Goal: Task Accomplishment & Management: Manage account settings

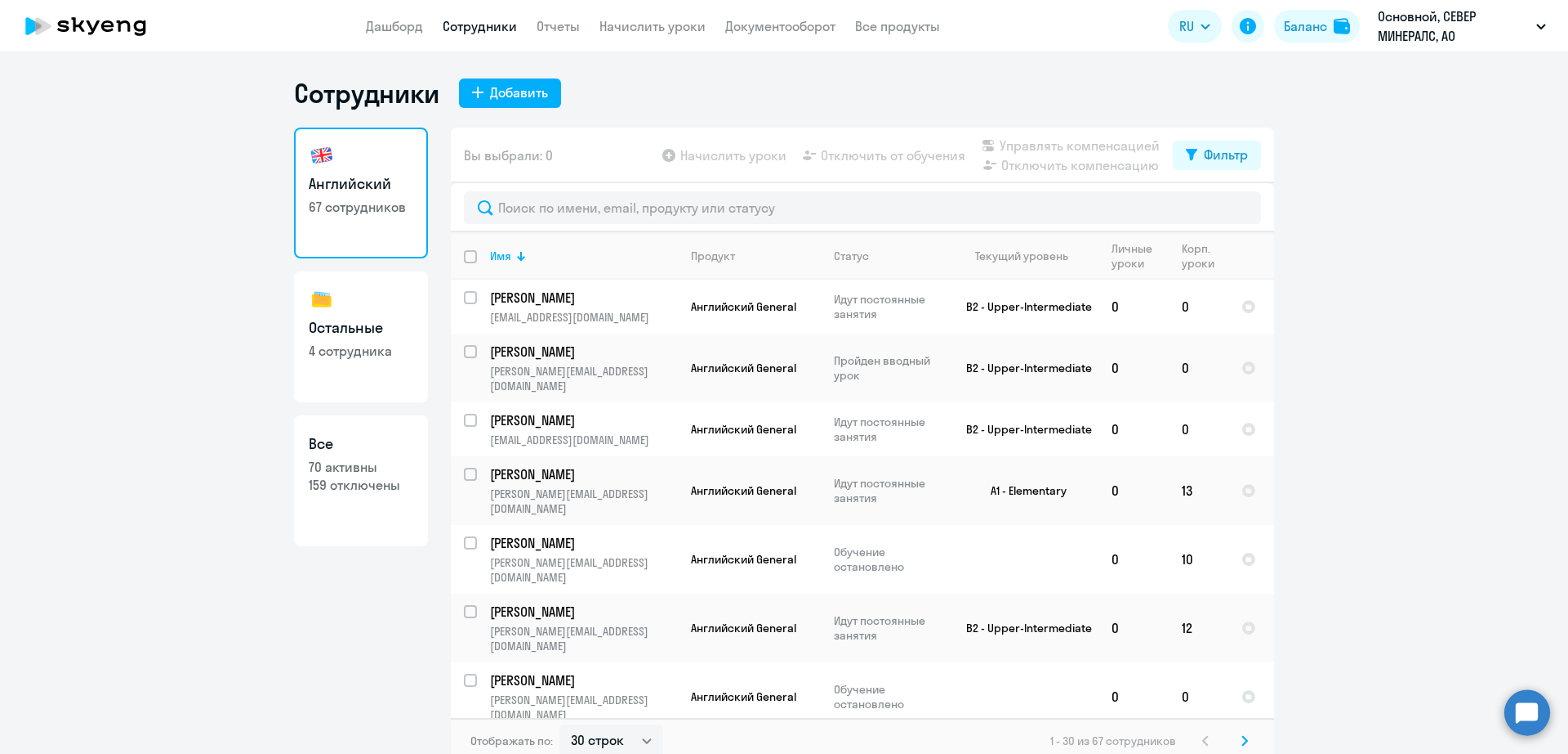
select select "30"
click at [670, 203] on input "text" at bounding box center [862, 208] width 797 height 33
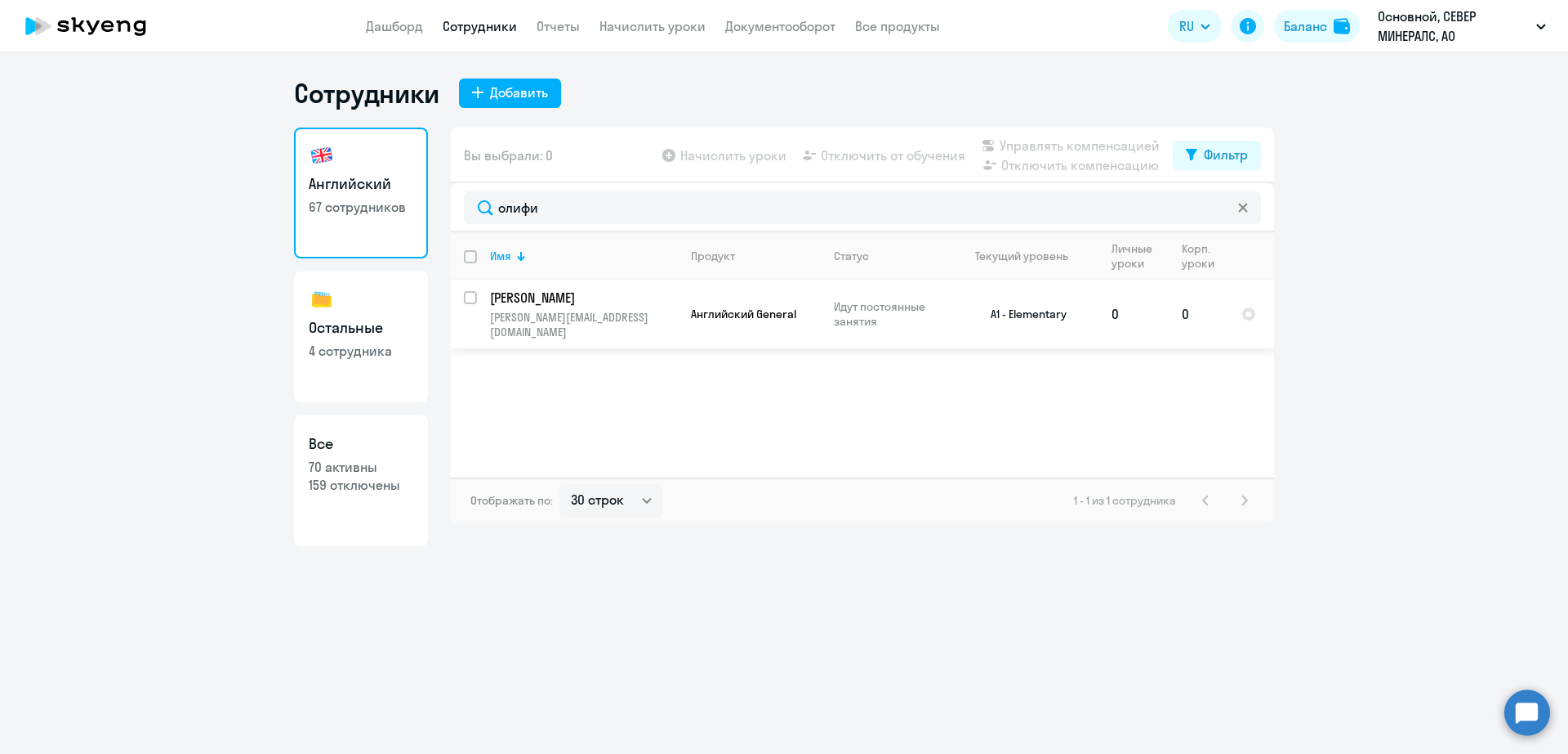
type input "олифи"
click at [463, 303] on div at bounding box center [472, 298] width 39 height 39
checkbox input "true"
click at [922, 148] on span "Отключить от обучения" at bounding box center [893, 155] width 145 height 20
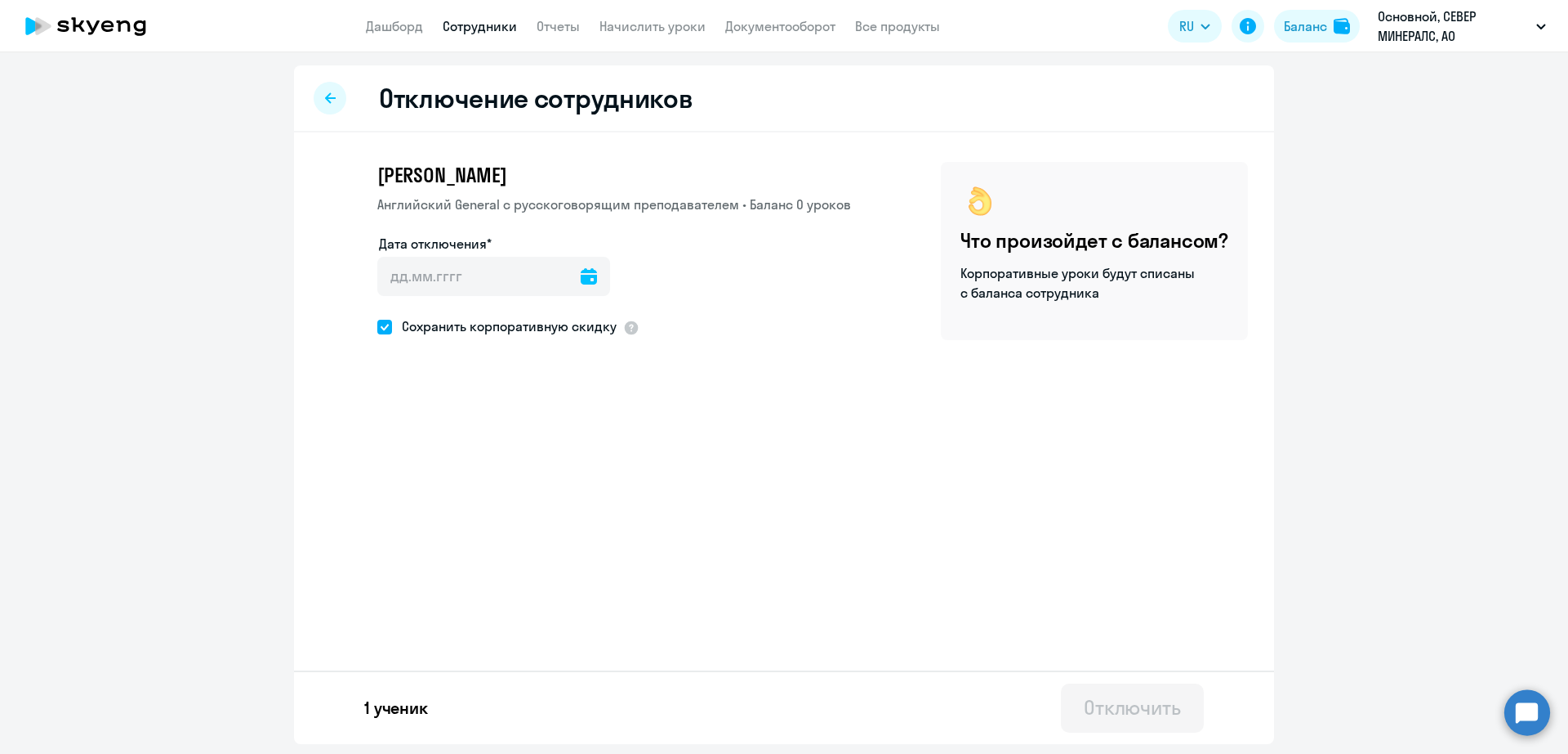
click at [580, 279] on icon at bounding box center [588, 276] width 16 height 16
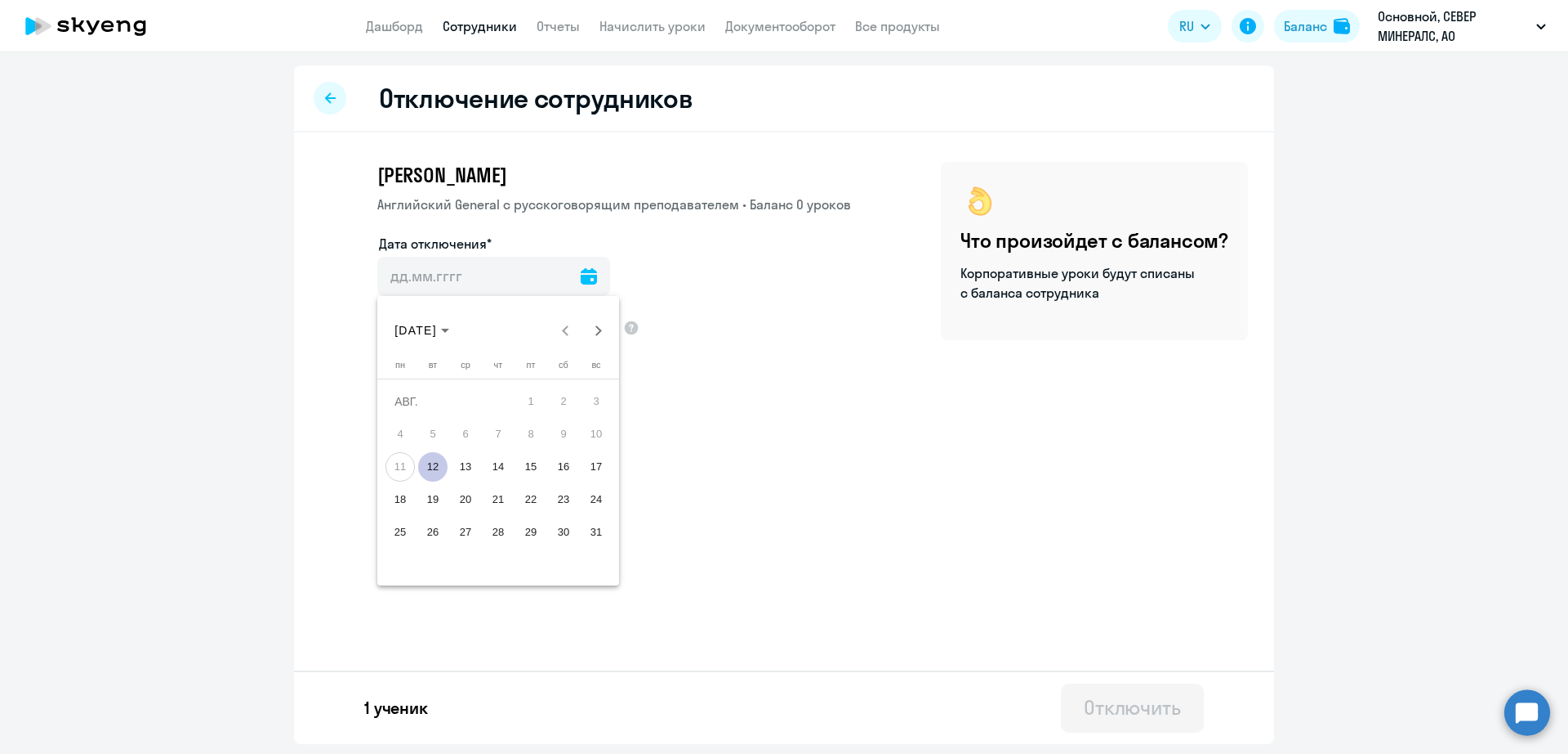
click at [442, 466] on span "12" at bounding box center [433, 467] width 29 height 29
type input "[DATE]"
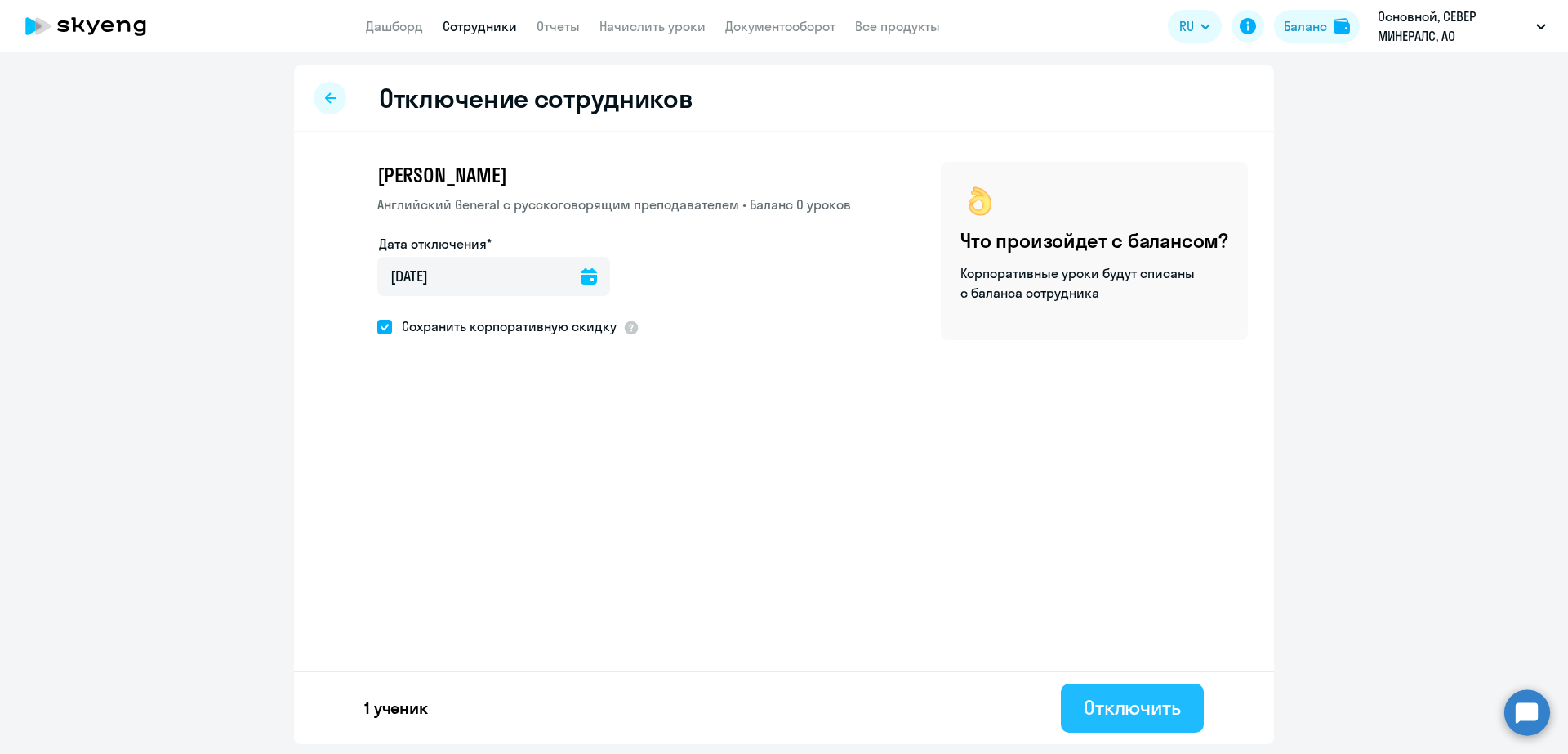
click at [1115, 702] on div "Отключить" at bounding box center [1132, 707] width 97 height 26
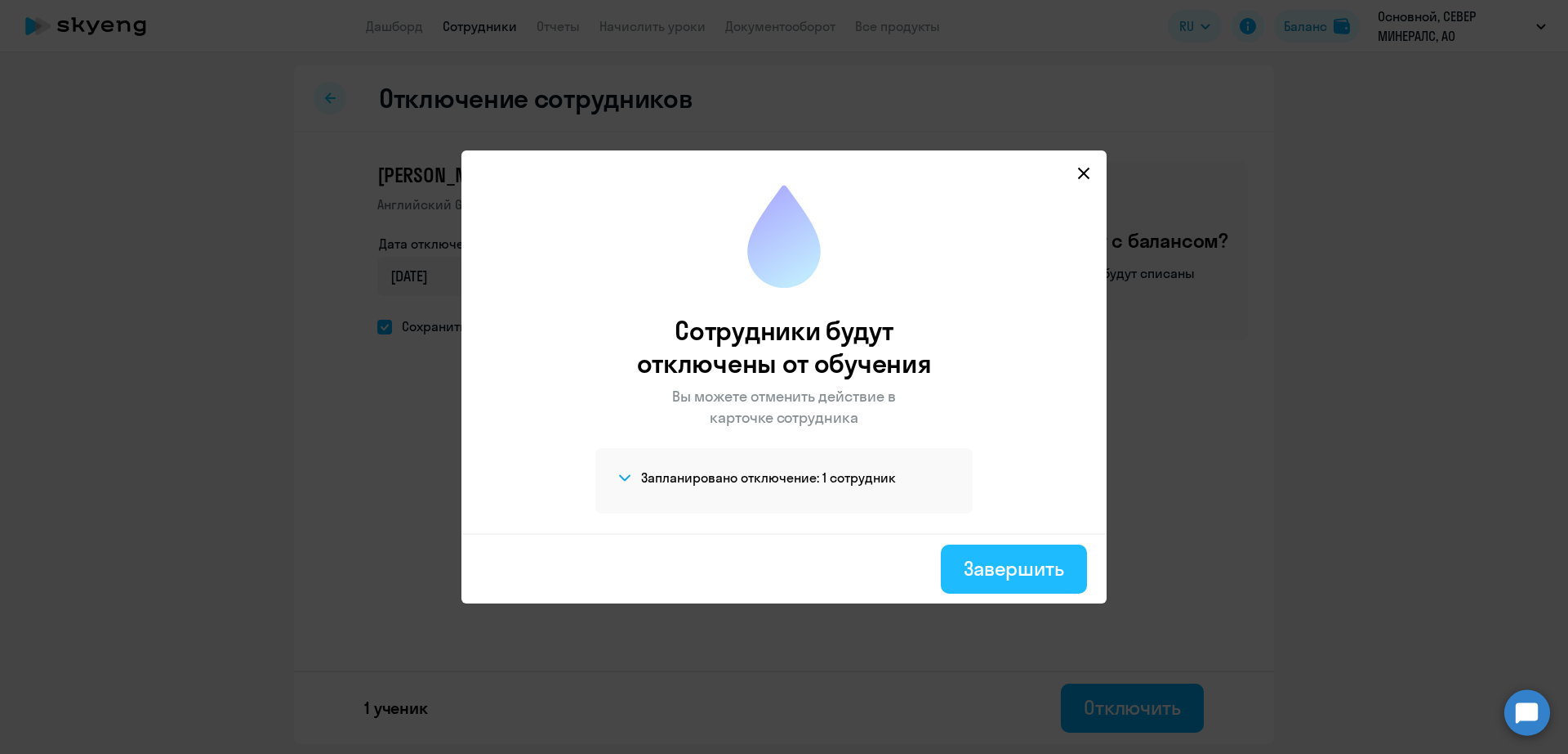
click at [1009, 576] on div "Завершить" at bounding box center [1013, 568] width 100 height 26
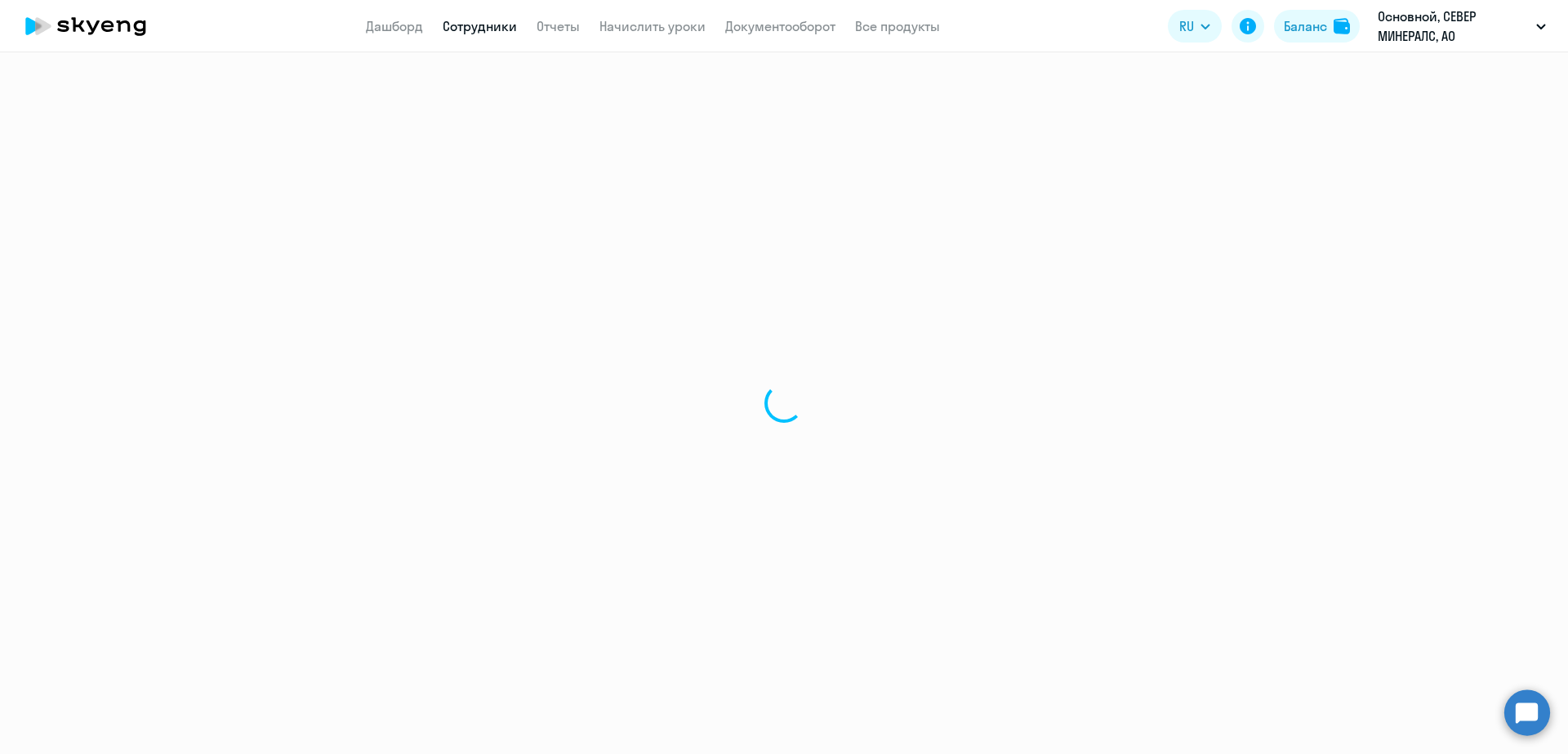
select select "30"
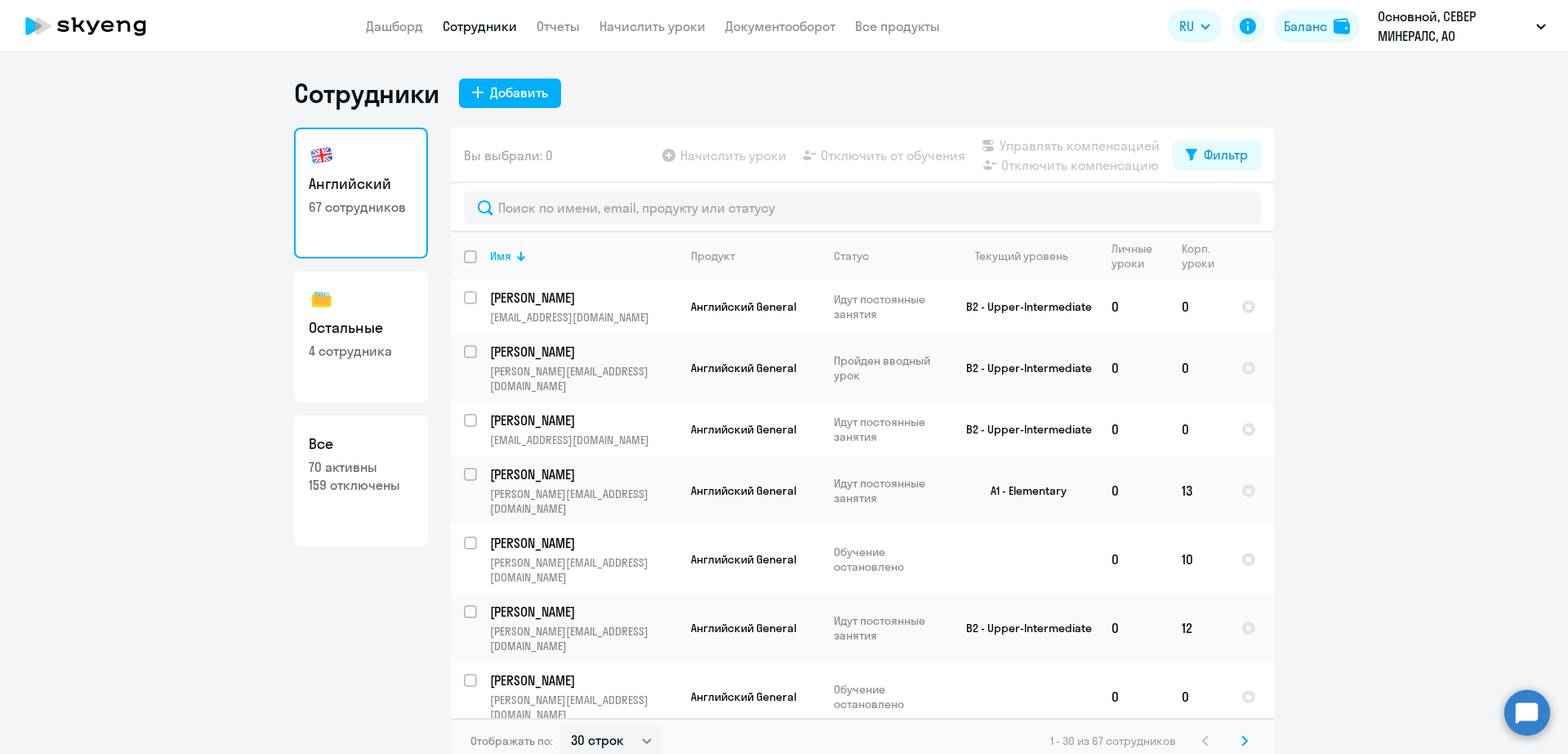
click at [1490, 421] on ng-component "Сотрудники Добавить Английский 67 сотрудников Остальные 4 сотрудника Все 70 акт…" at bounding box center [784, 420] width 1568 height 686
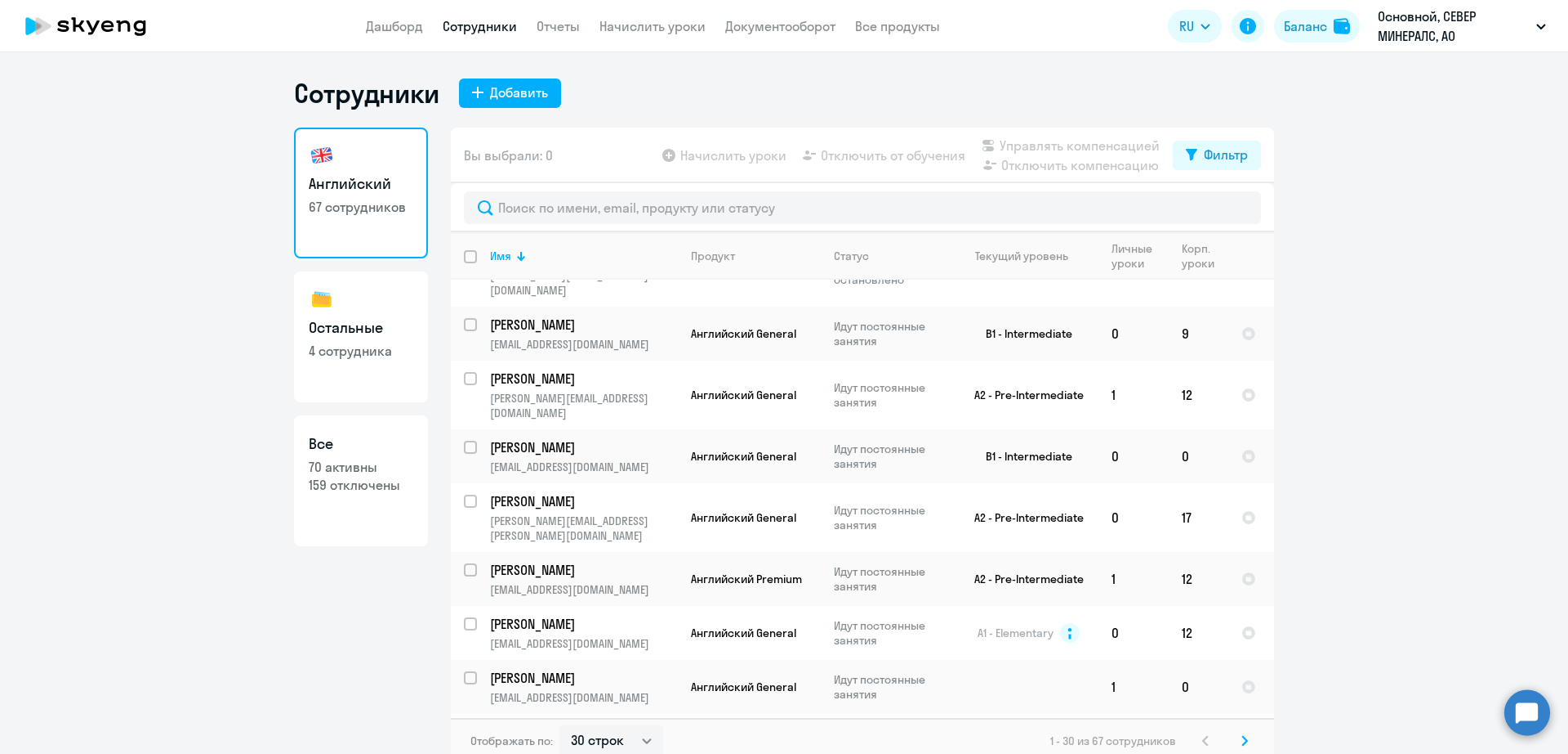
click at [111, 39] on icon at bounding box center [86, 27] width 144 height 41
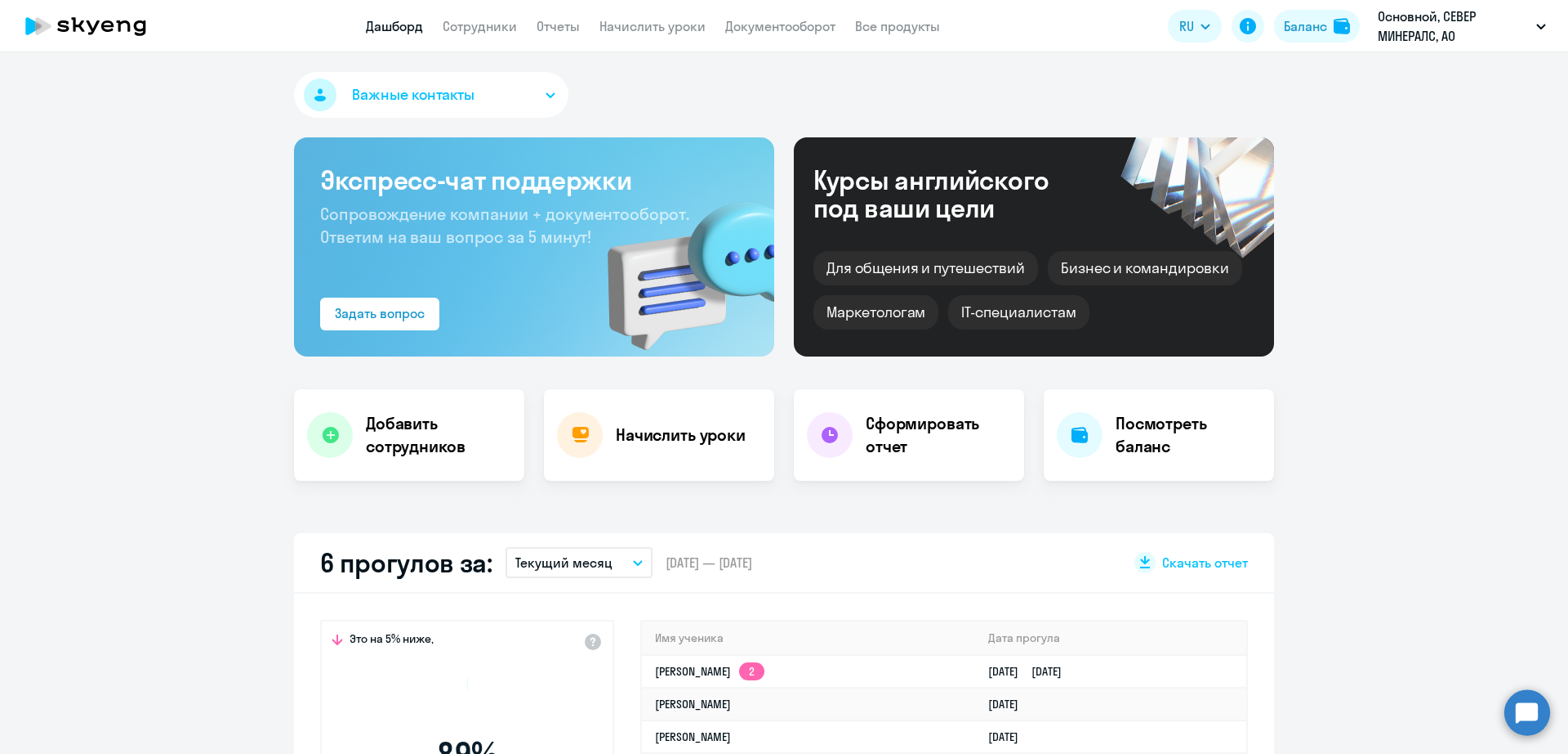
select select "30"
click at [476, 29] on link "Сотрудники" at bounding box center [479, 26] width 75 height 16
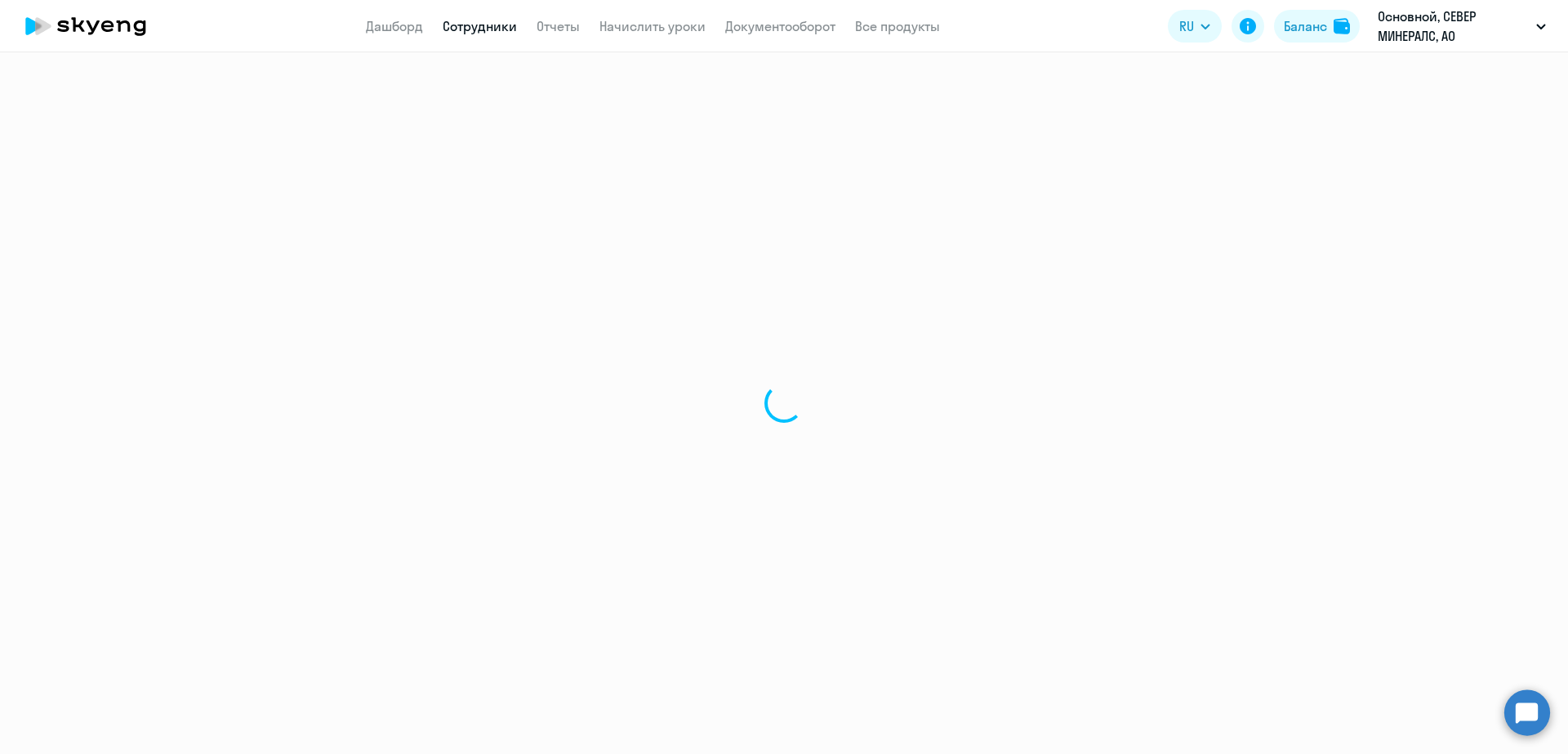
select select "30"
